Goal: Task Accomplishment & Management: Complete application form

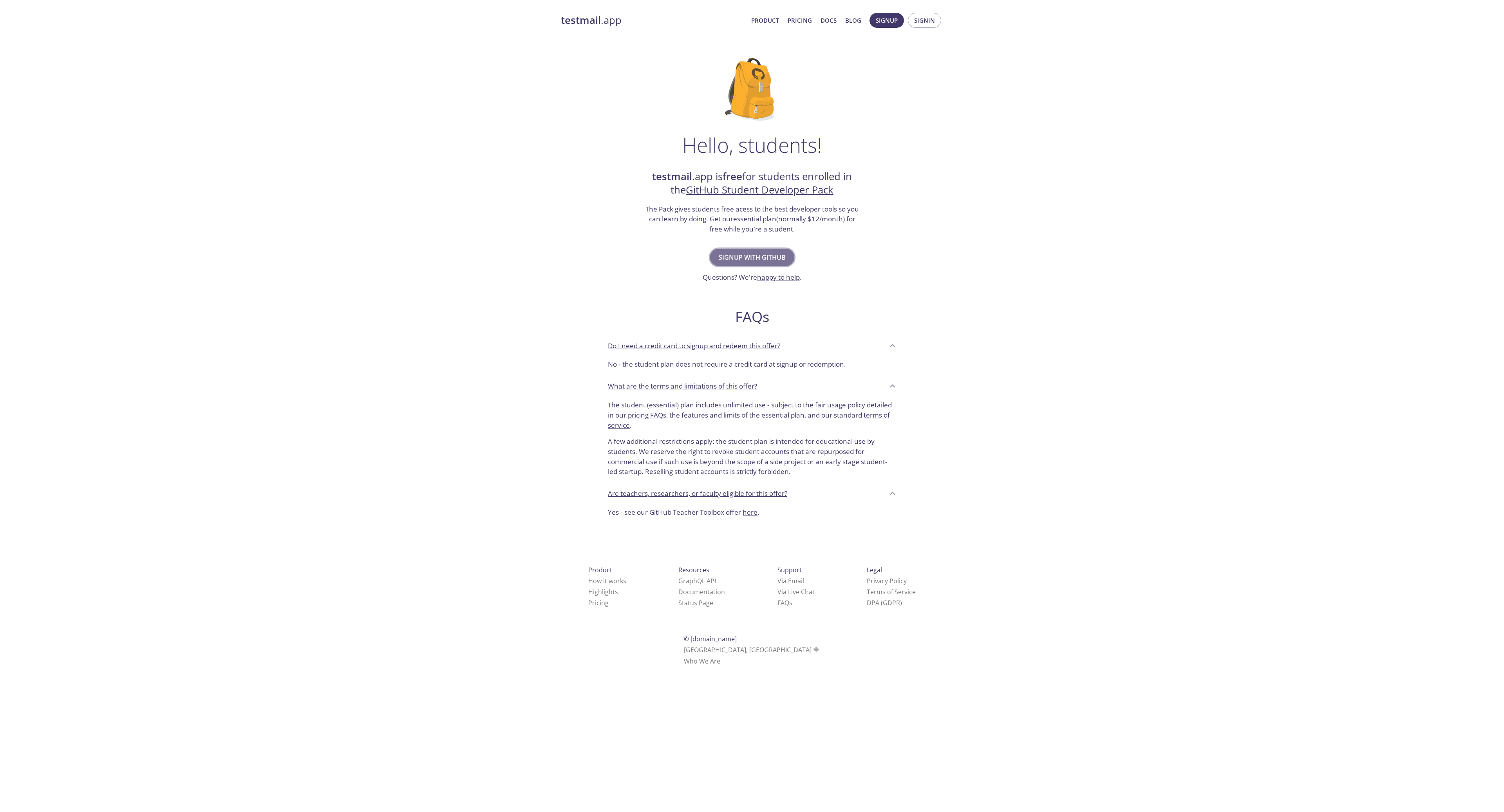
click at [751, 259] on span "Signup with GitHub" at bounding box center [752, 258] width 67 height 11
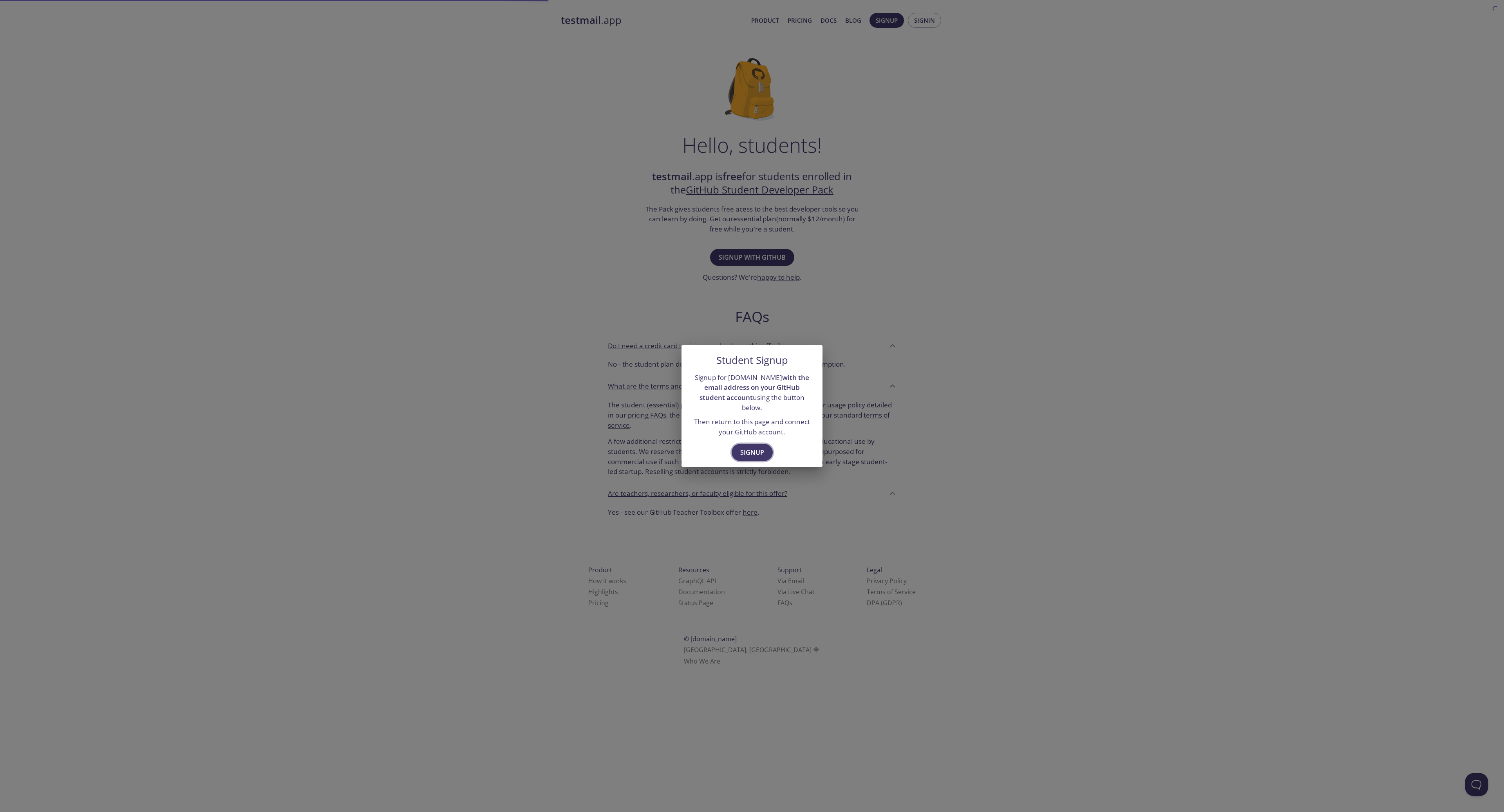
click at [762, 448] on span "Signup" at bounding box center [752, 453] width 24 height 11
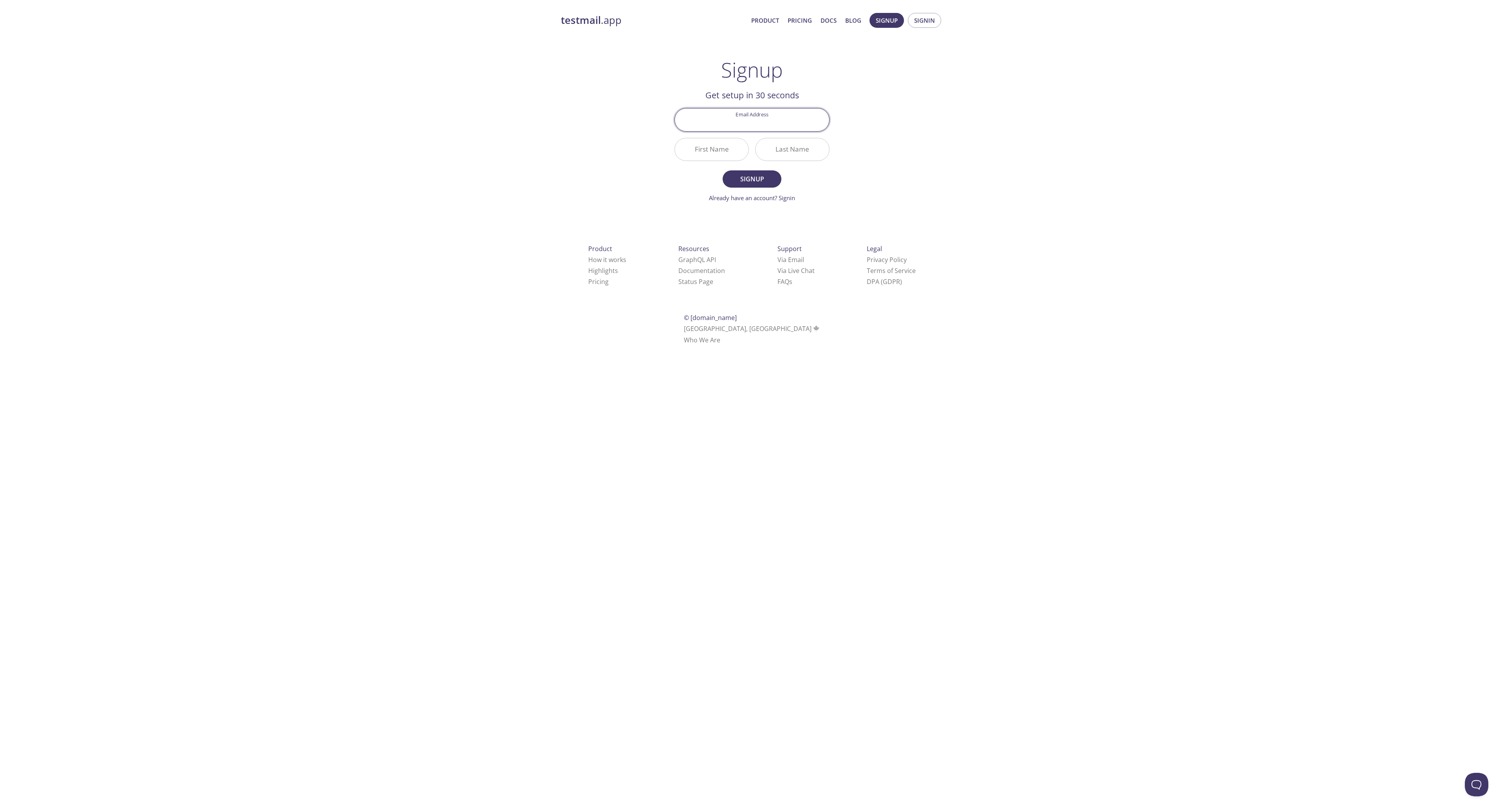
click at [726, 123] on input "Email Address" at bounding box center [752, 120] width 154 height 22
type input "[EMAIL_ADDRESS][PERSON_NAME][DOMAIN_NAME]"
click at [722, 154] on input "First Name" at bounding box center [712, 149] width 74 height 22
type input "[PERSON_NAME]"
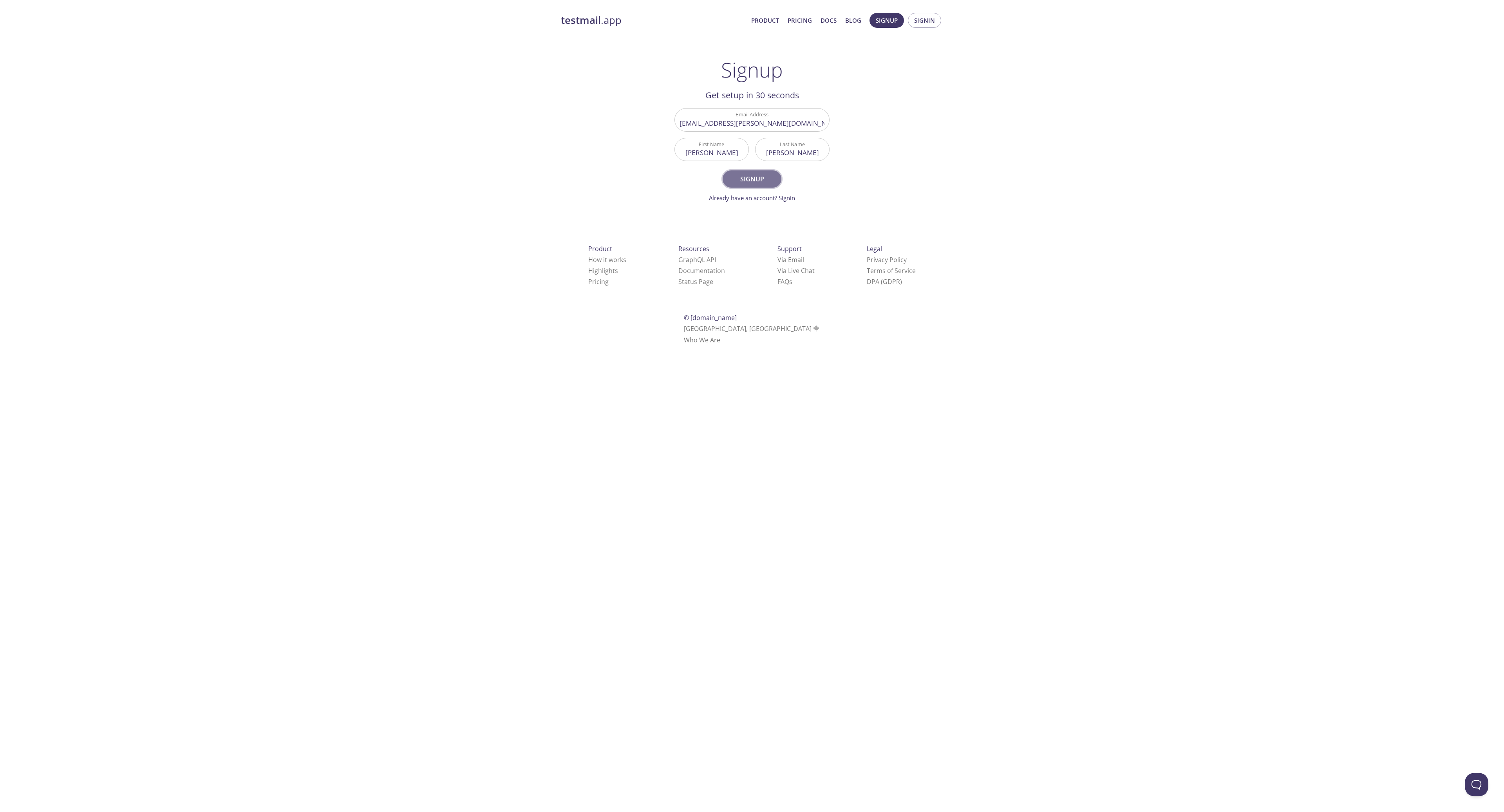
click at [753, 182] on span "Signup" at bounding box center [752, 179] width 42 height 11
click at [790, 212] on link "Already have an account? Signin" at bounding box center [751, 211] width 86 height 8
click at [750, 124] on input "Email Address" at bounding box center [752, 116] width 154 height 22
type input "[EMAIL_ADDRESS][PERSON_NAME][DOMAIN_NAME]"
click at [752, 145] on span "Continue" at bounding box center [752, 146] width 42 height 11
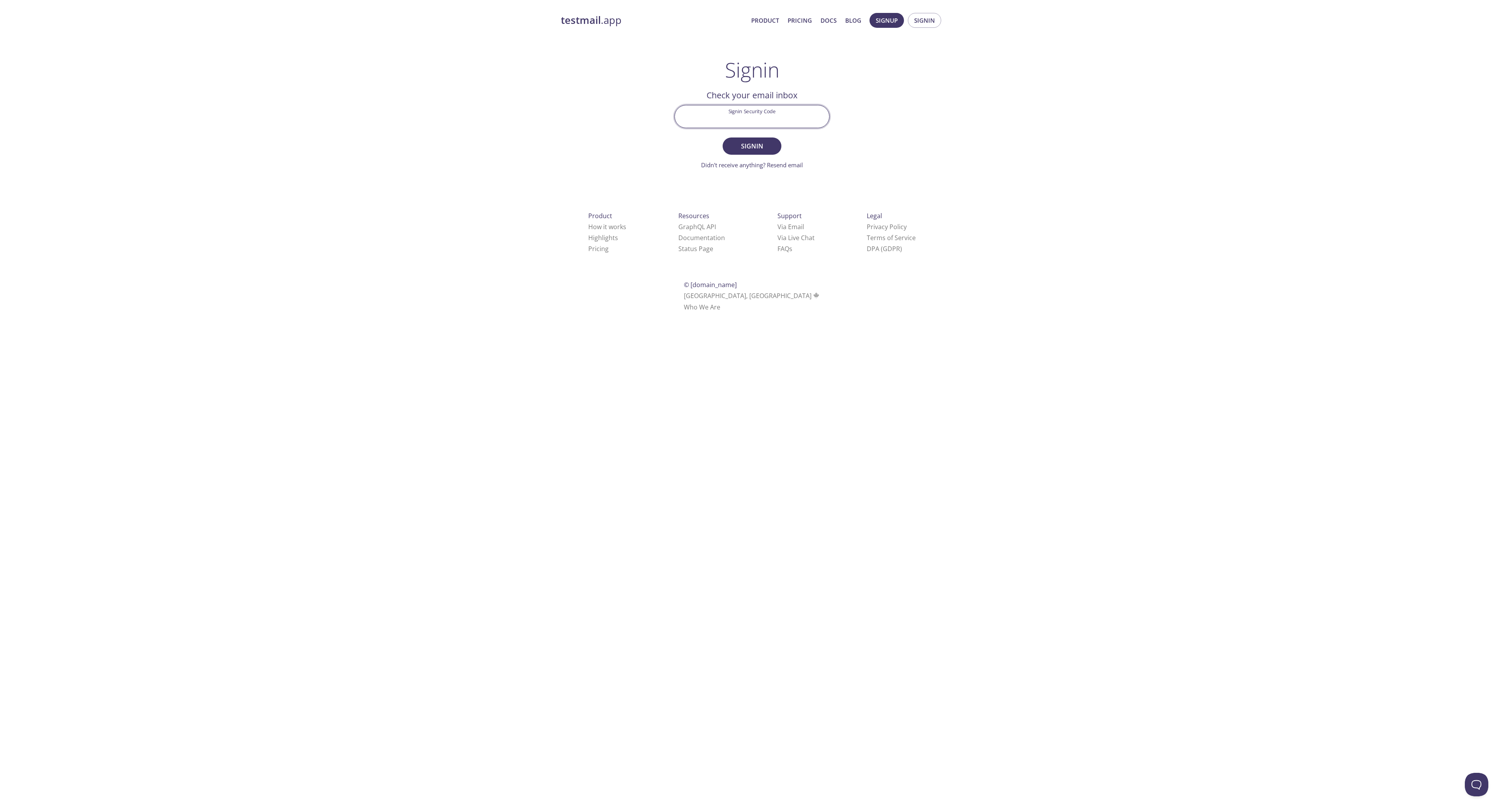
click at [738, 107] on input "Signin Security Code" at bounding box center [752, 116] width 154 height 22
paste input "GKK8ENX"
type input "GKK8ENX"
click at [757, 144] on span "Signin" at bounding box center [752, 146] width 42 height 11
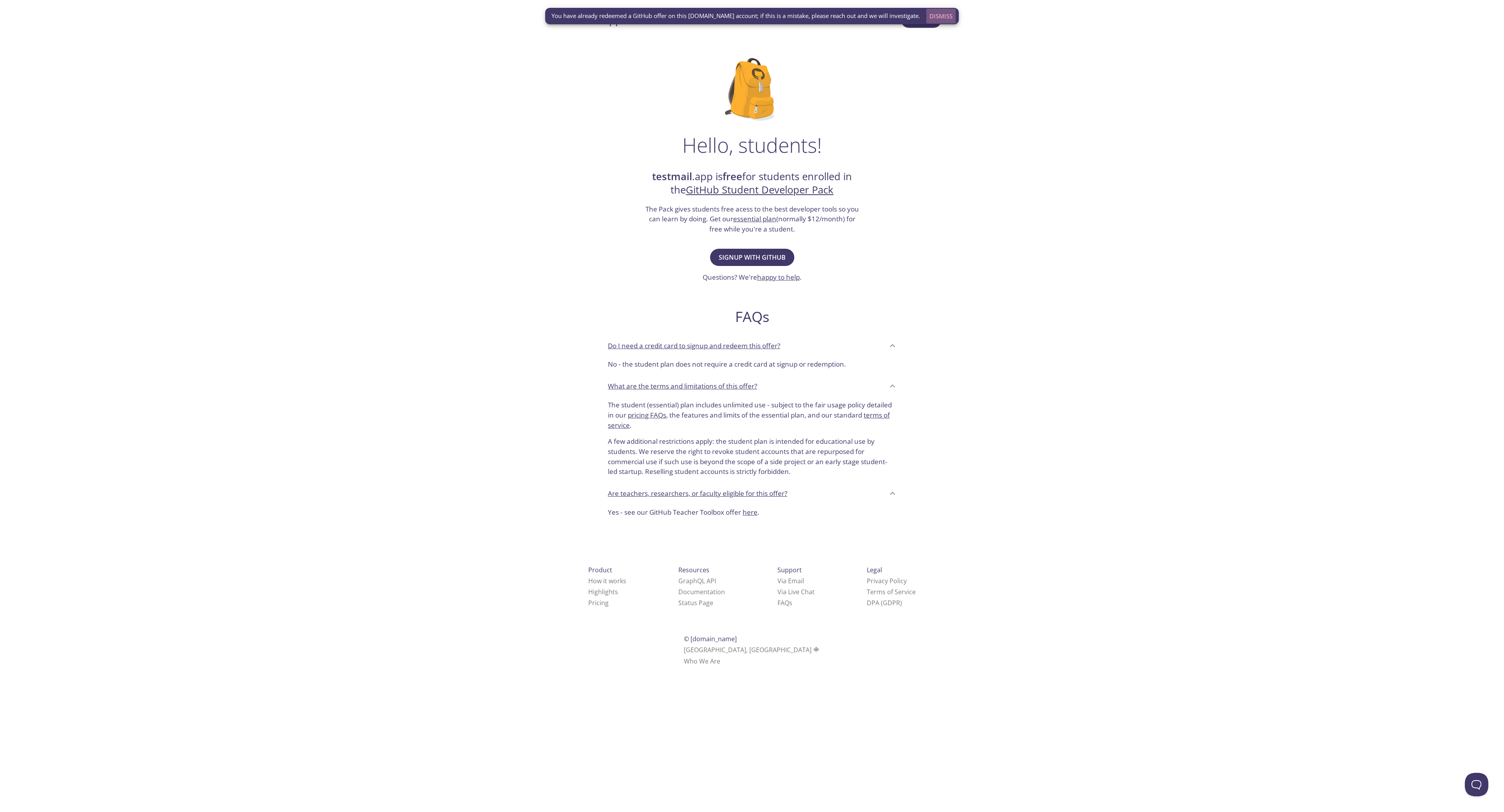
click at [932, 18] on span "Dismiss" at bounding box center [941, 16] width 23 height 10
click at [921, 26] on button "Console" at bounding box center [921, 20] width 40 height 15
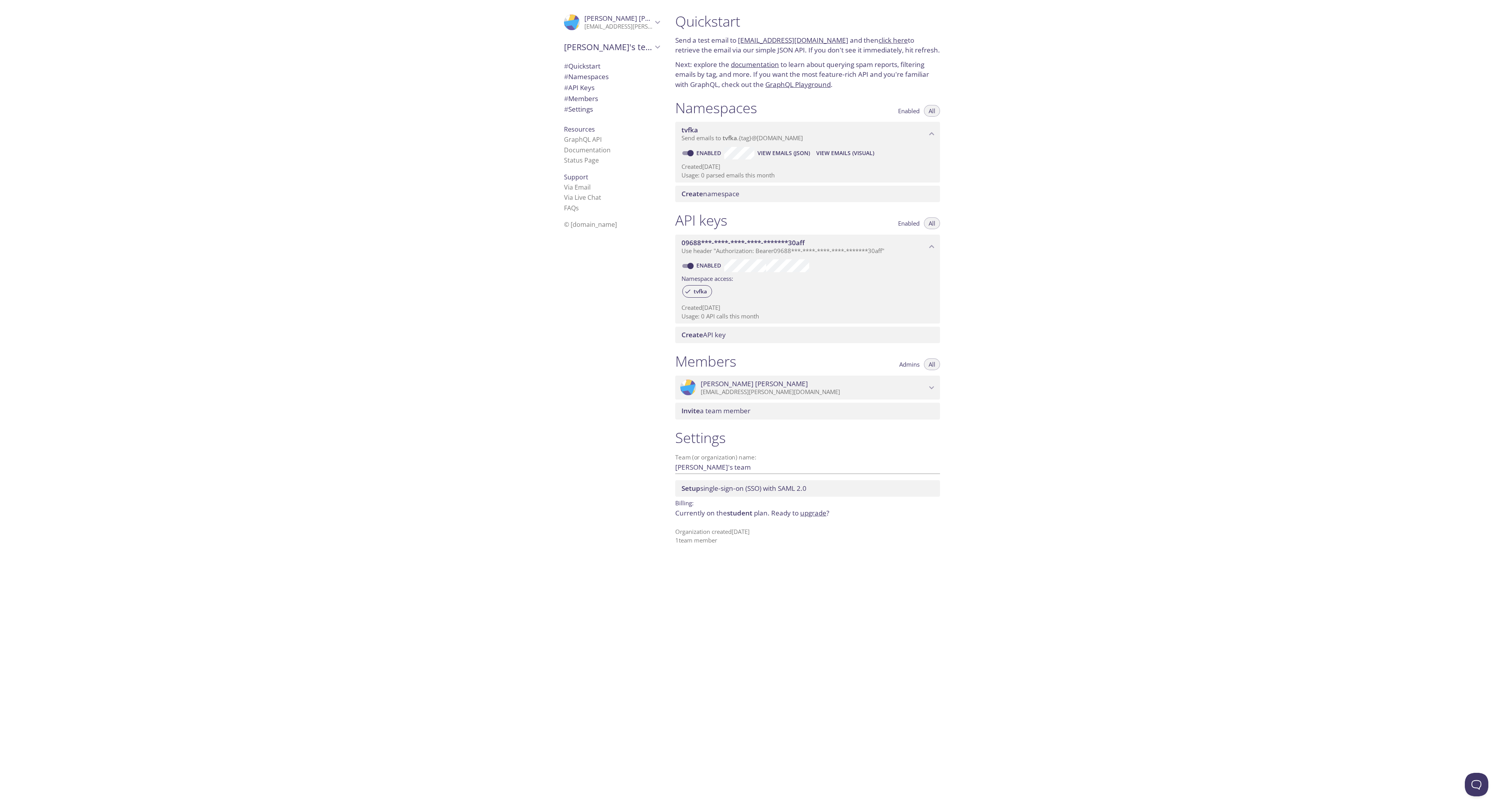
drag, startPoint x: 831, startPoint y: 42, endPoint x: 738, endPoint y: 45, distance: 93.0
click at [738, 44] on p "Send a test email to tvfka.test@inbox.testmail.app and then click here to retri…" at bounding box center [807, 45] width 265 height 20
copy link "tvfka.test@inbox.testmail.app"
click at [879, 39] on link "click here" at bounding box center [893, 39] width 30 height 9
